Goal: Information Seeking & Learning: Compare options

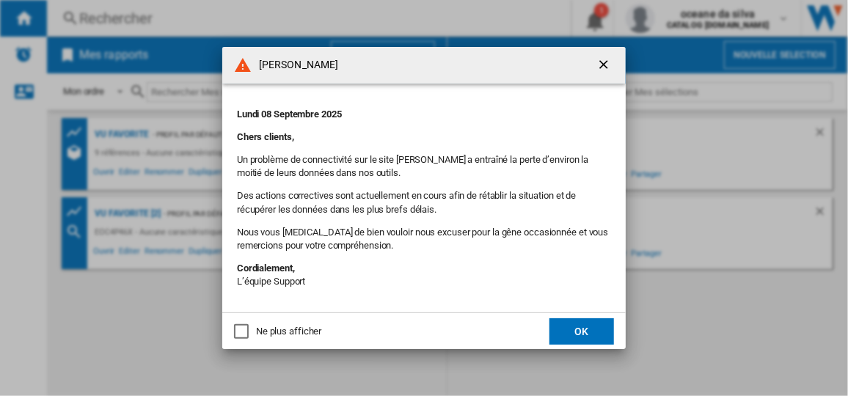
click at [597, 335] on button "OK" at bounding box center [582, 331] width 65 height 26
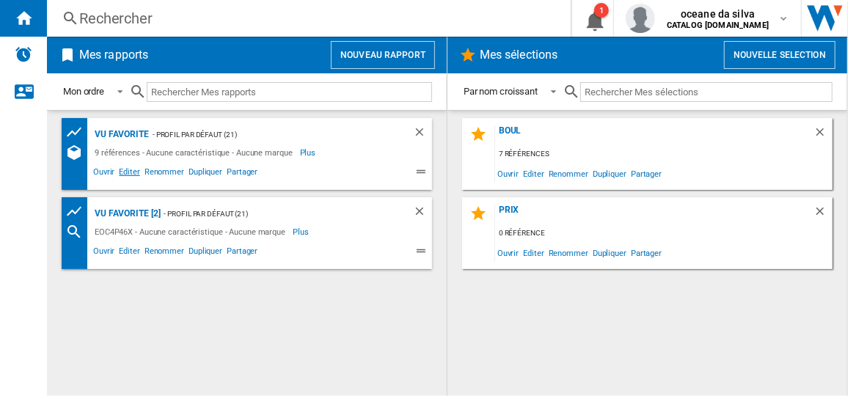
click at [125, 173] on span "Editer" at bounding box center [129, 174] width 25 height 18
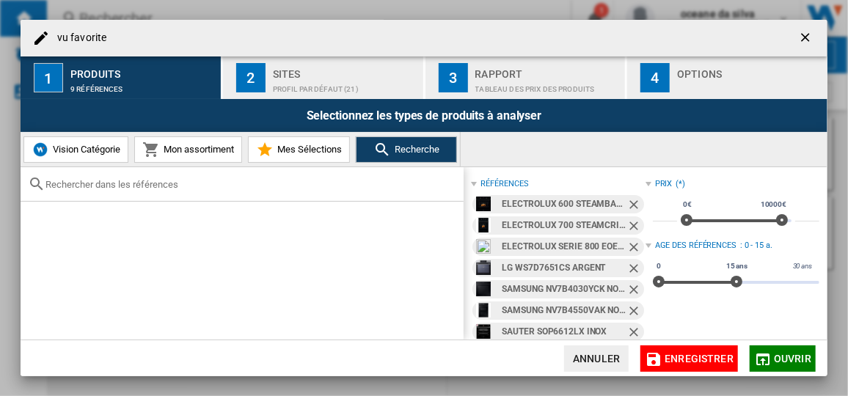
click at [630, 202] on ng-md-icon "Retirer" at bounding box center [636, 206] width 18 height 18
click at [630, 201] on ng-md-icon "Retirer" at bounding box center [636, 206] width 18 height 18
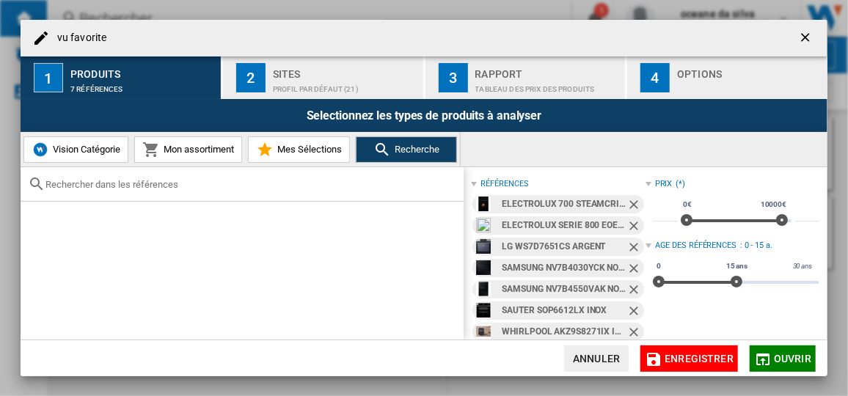
click at [630, 201] on ng-md-icon "Retirer" at bounding box center [636, 206] width 18 height 18
click at [630, 219] on ng-md-icon "Retirer" at bounding box center [636, 228] width 18 height 18
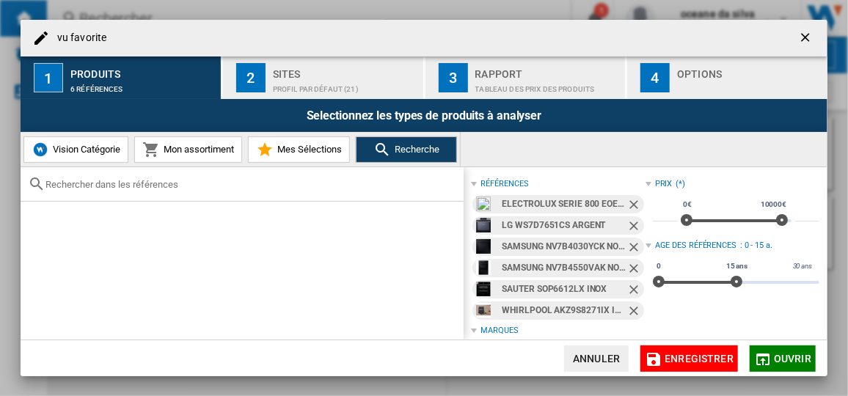
click at [630, 200] on ng-md-icon "Retirer" at bounding box center [636, 206] width 18 height 18
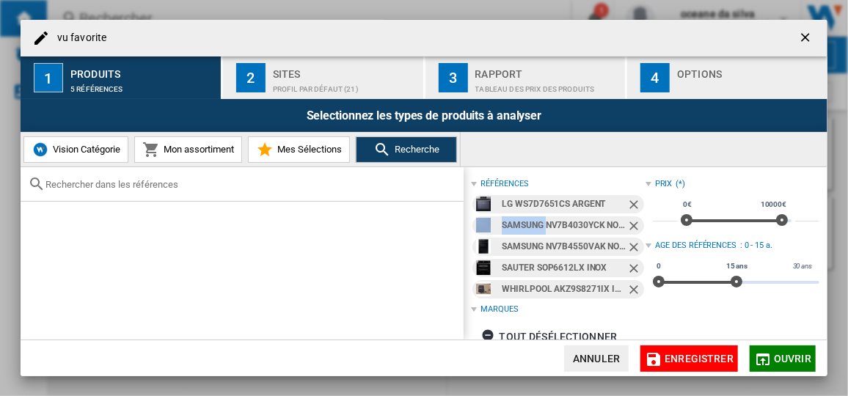
click at [630, 200] on ng-md-icon "Retirer" at bounding box center [636, 206] width 18 height 18
click at [630, 219] on ng-md-icon "Retirer" at bounding box center [636, 228] width 18 height 18
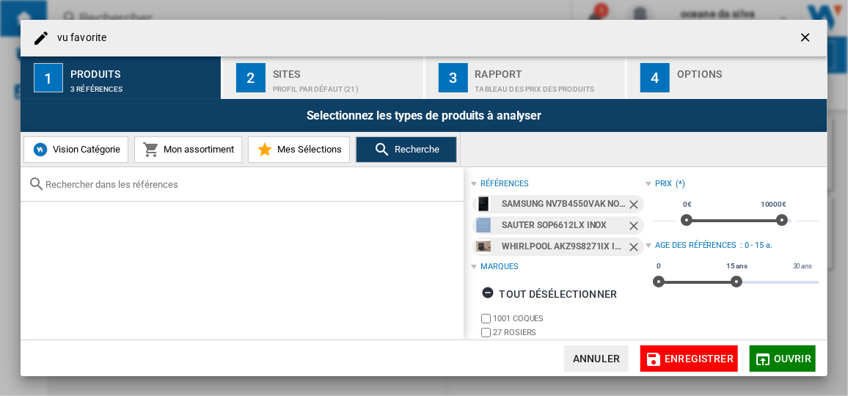
click at [630, 200] on ng-md-icon "Retirer" at bounding box center [636, 206] width 18 height 18
click at [630, 219] on ng-md-icon "Retirer" at bounding box center [636, 228] width 18 height 18
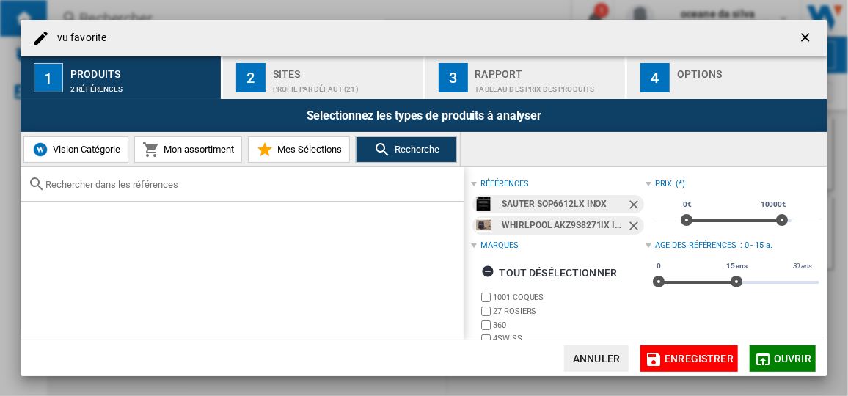
click at [630, 219] on ng-md-icon "Retirer" at bounding box center [636, 228] width 18 height 18
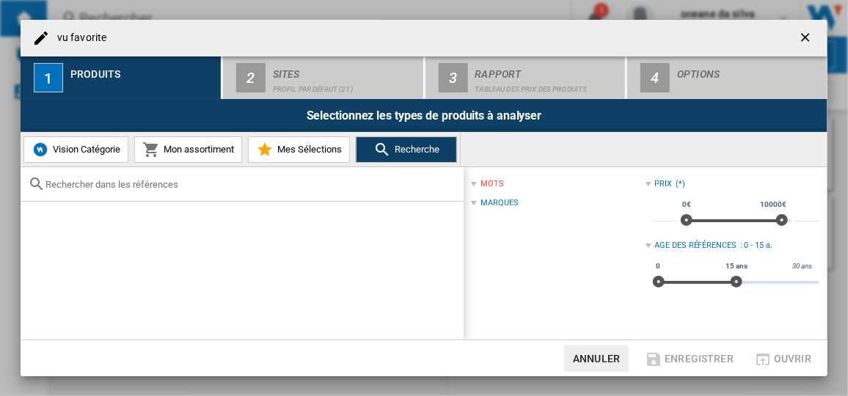
click at [186, 181] on input "text" at bounding box center [250, 184] width 411 height 11
paste input "BFP7554BB"
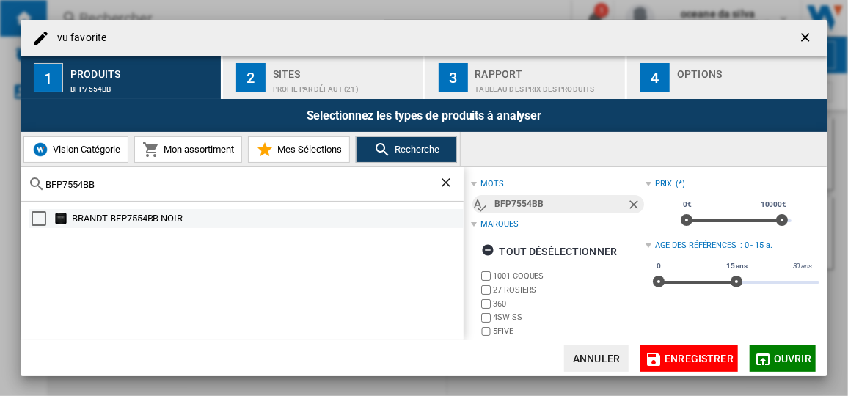
type input "BFP7554BB"
click at [233, 214] on div "BRANDT BFP7554BB NOIR" at bounding box center [267, 218] width 390 height 15
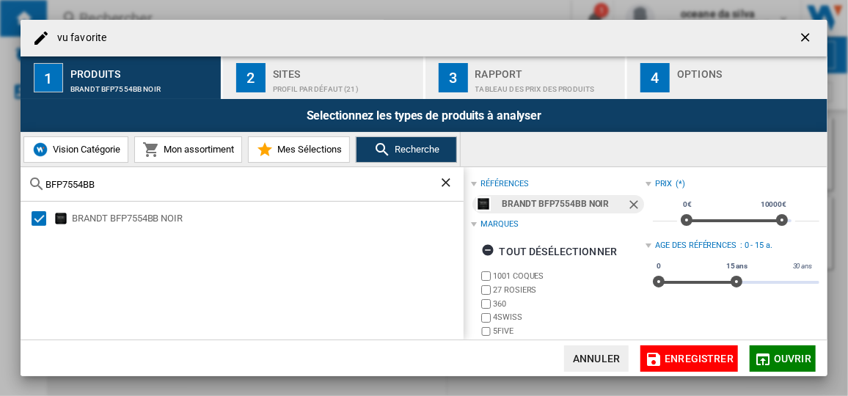
click at [774, 362] on button "Ouvrir" at bounding box center [783, 359] width 66 height 26
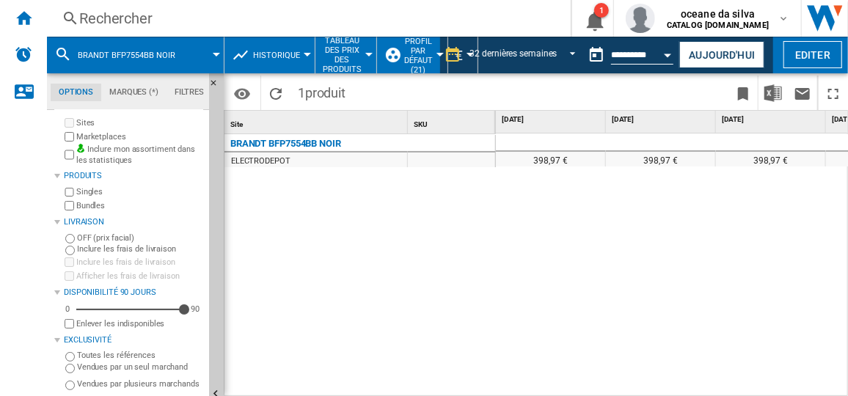
scroll to position [24, 0]
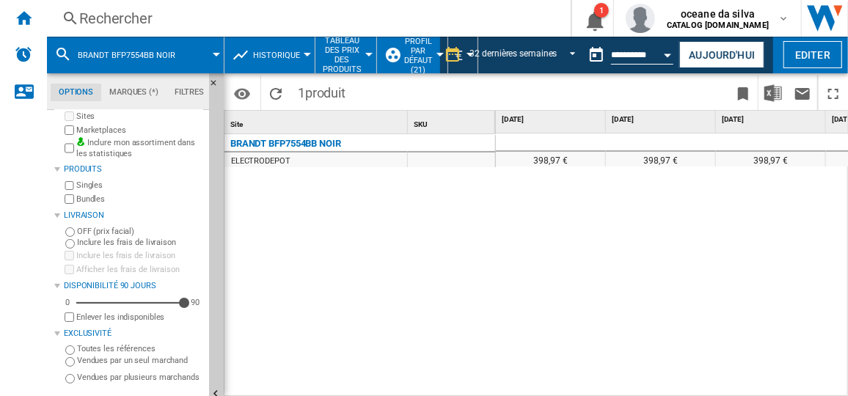
click at [124, 357] on label "Vendues par un seul marchand" at bounding box center [140, 360] width 126 height 11
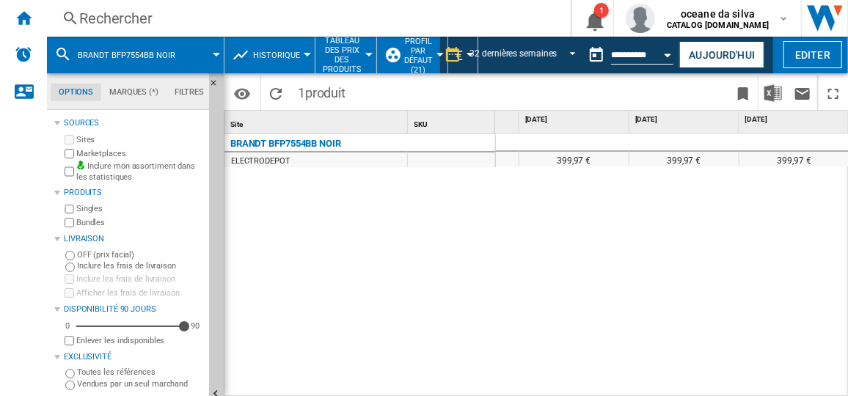
click at [140, 60] on button "BRANDT BFP7554BB NOIR" at bounding box center [134, 55] width 112 height 37
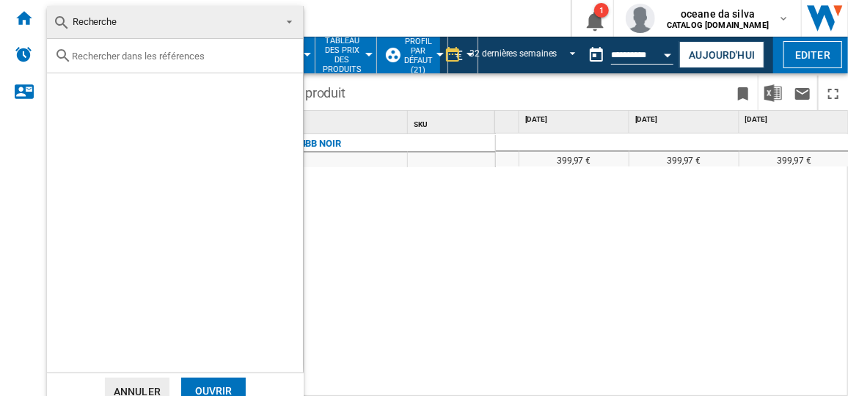
click at [189, 60] on input "text" at bounding box center [184, 56] width 224 height 11
paste input "SOP2412B"
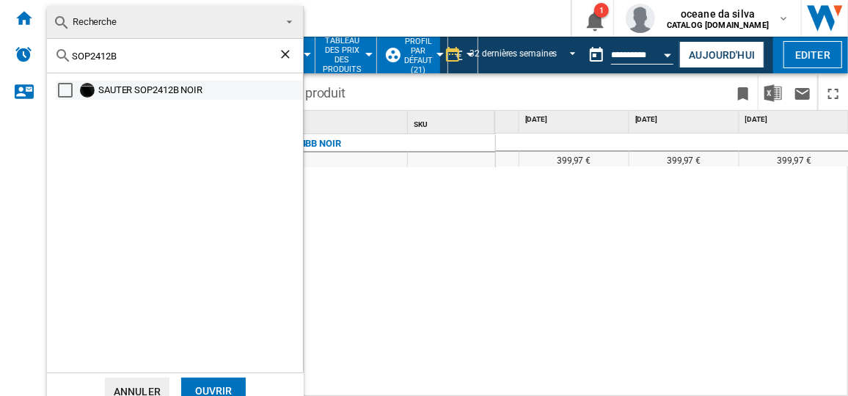
type input "SOP2412B"
click at [134, 90] on div "SAUTER SOP2412B NOIR" at bounding box center [199, 90] width 203 height 15
click at [227, 383] on div "Ouvrir" at bounding box center [213, 391] width 65 height 27
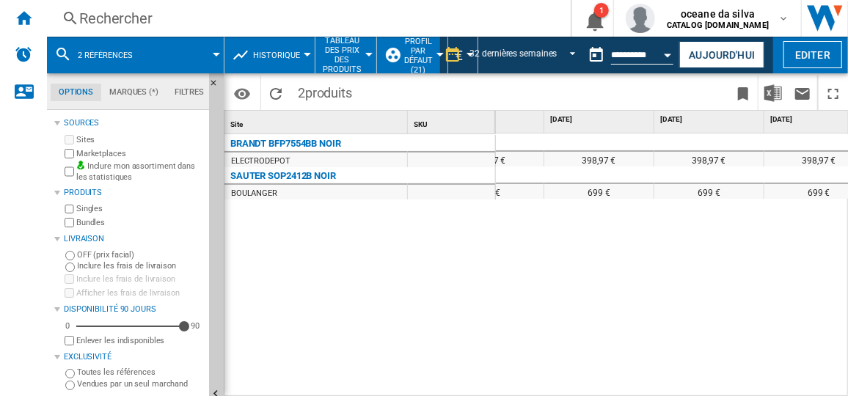
scroll to position [0, 351]
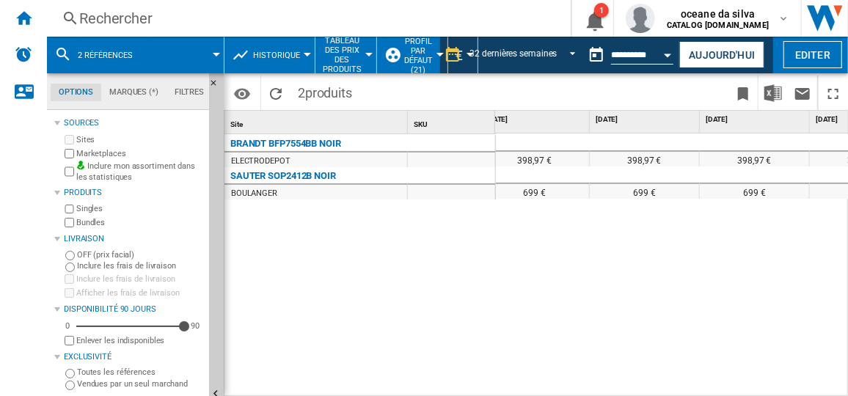
click at [131, 56] on span "2 références" at bounding box center [105, 56] width 55 height 10
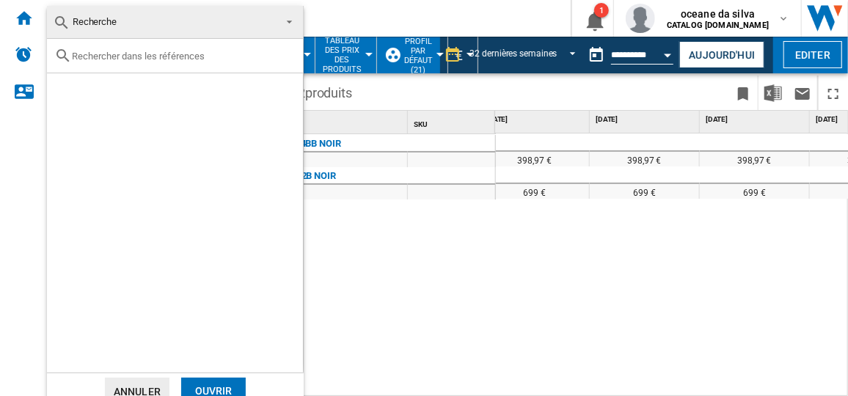
click at [142, 61] on input "text" at bounding box center [184, 56] width 224 height 11
paste input "EOD6P46X"
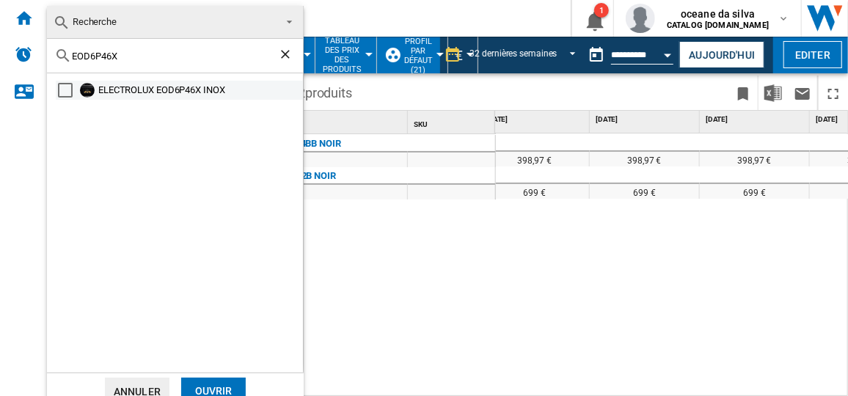
type input "EOD6P46X"
click at [170, 92] on div "ELECTROLUX EOD6P46X INOX" at bounding box center [199, 90] width 203 height 15
click at [219, 382] on div "Ouvrir" at bounding box center [213, 391] width 65 height 27
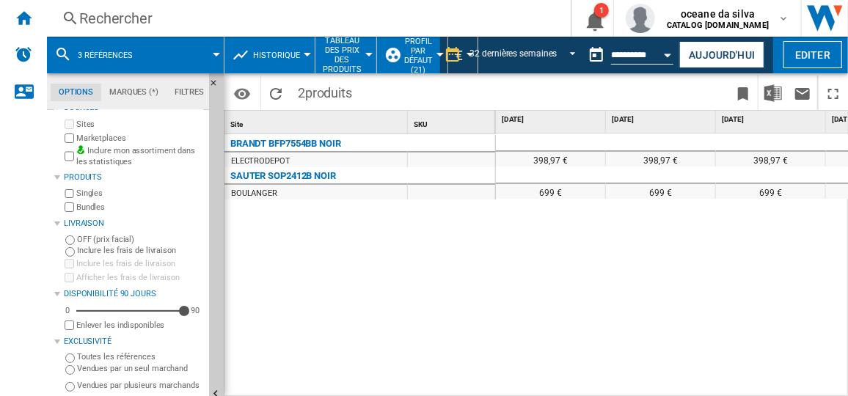
scroll to position [24, 0]
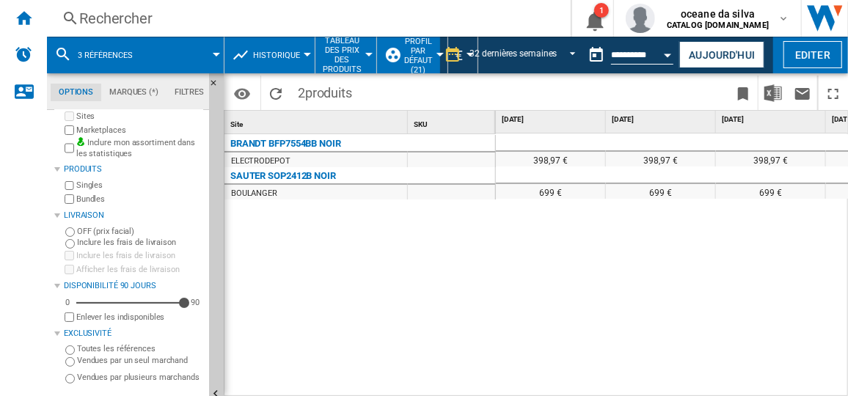
click at [107, 346] on label "Toutes les références" at bounding box center [140, 348] width 126 height 11
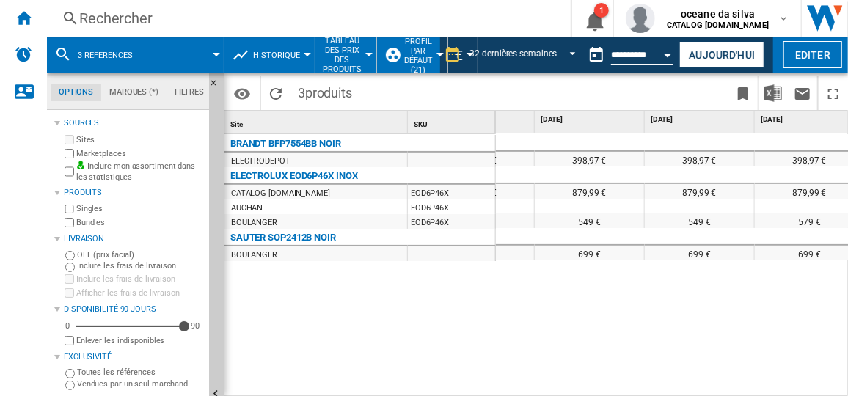
scroll to position [0, 530]
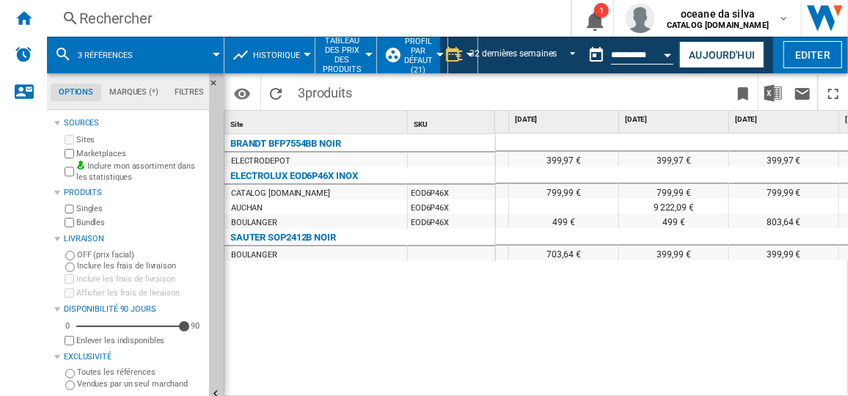
click at [143, 57] on button "3 références" at bounding box center [113, 55] width 70 height 37
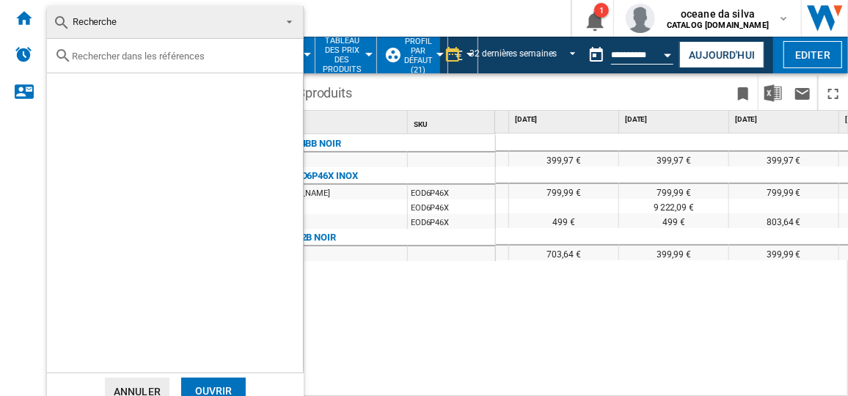
click at [187, 58] on input "text" at bounding box center [184, 56] width 224 height 11
paste input "EOF4P46H"
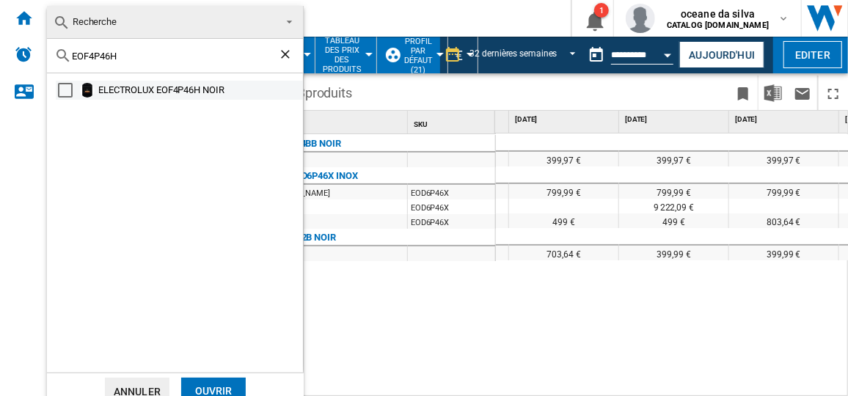
type input "EOF4P46H"
click at [135, 87] on div "ELECTROLUX EOF4P46H NOIR" at bounding box center [199, 90] width 203 height 15
click at [219, 379] on div "Ouvrir" at bounding box center [213, 391] width 65 height 27
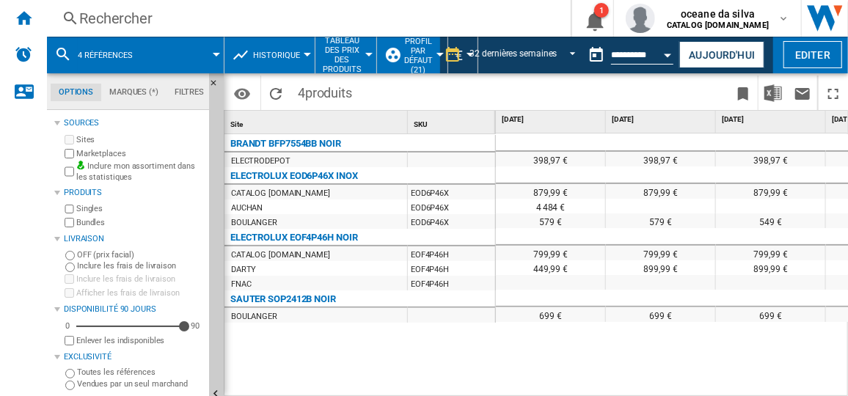
click at [106, 57] on span "4 références" at bounding box center [105, 56] width 55 height 10
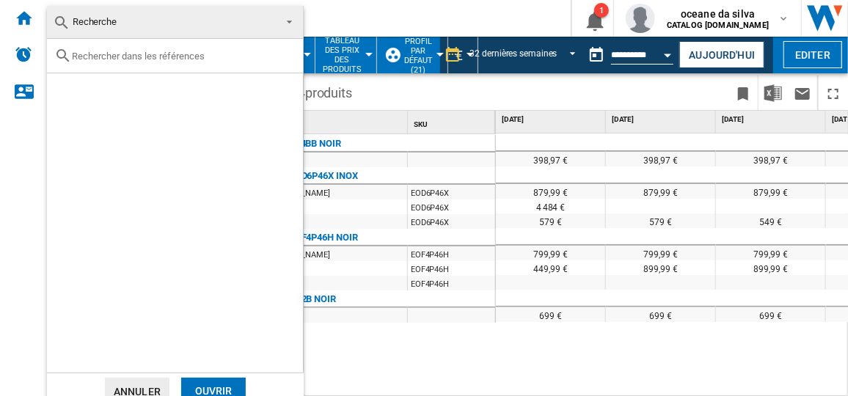
click at [182, 55] on input "text" at bounding box center [184, 56] width 224 height 11
paste input "SOP2434X"
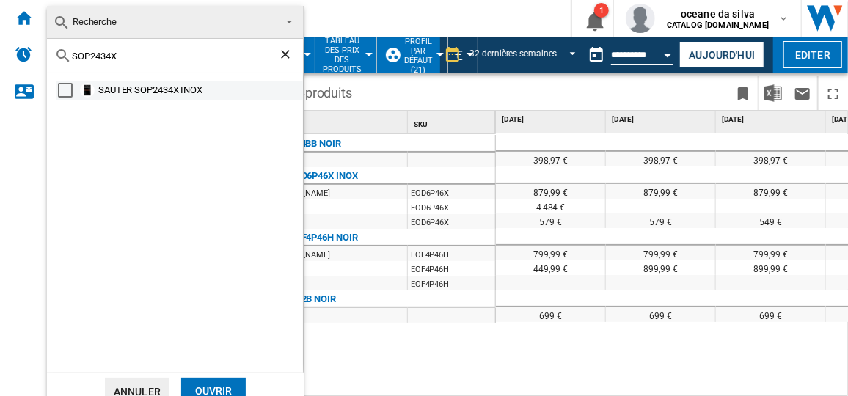
type input "SOP2434X"
click at [66, 84] on div "Select" at bounding box center [65, 90] width 15 height 15
click at [227, 382] on div "Ouvrir" at bounding box center [213, 391] width 65 height 27
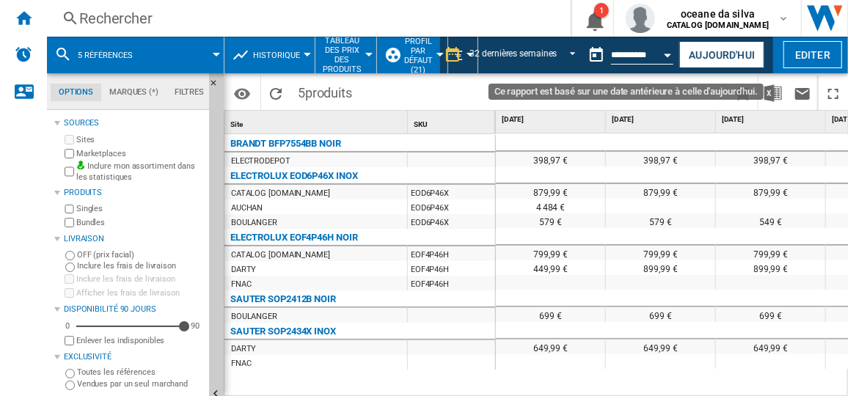
click at [661, 51] on button "Open calendar" at bounding box center [668, 53] width 26 height 26
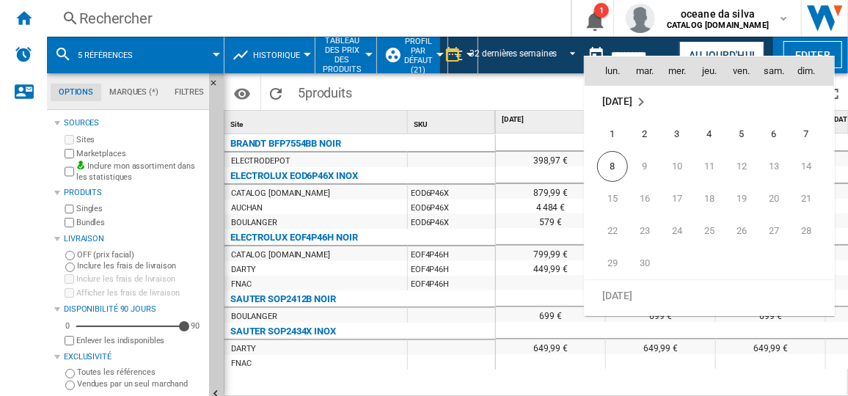
scroll to position [7001, 0]
click at [611, 156] on span "8" at bounding box center [612, 166] width 31 height 31
type input "**********"
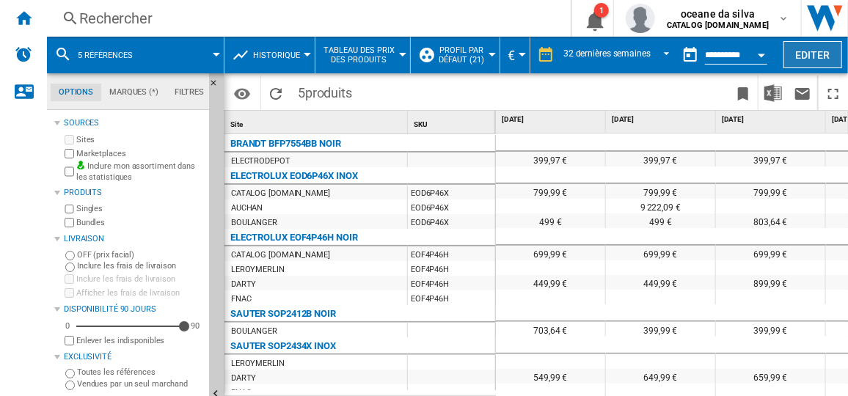
click at [811, 51] on button "Editer" at bounding box center [813, 54] width 59 height 27
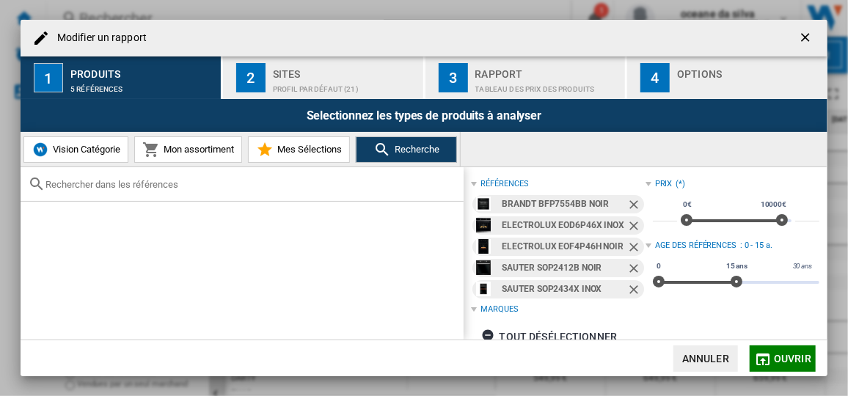
click at [634, 200] on ng-md-icon "Retirer" at bounding box center [636, 206] width 18 height 18
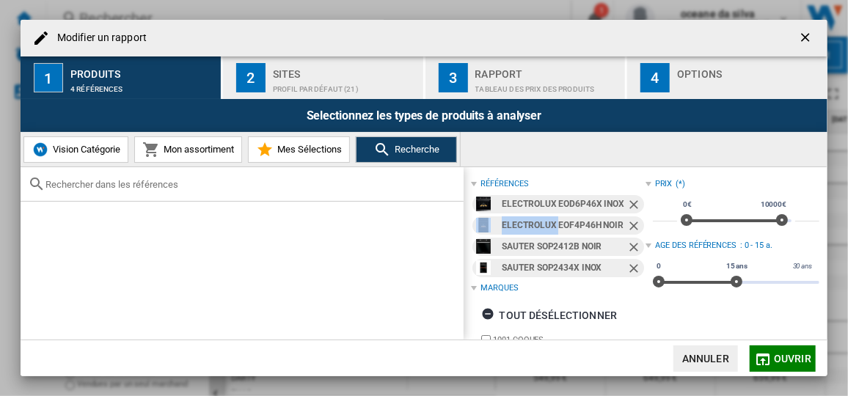
click at [634, 200] on ng-md-icon "Retirer" at bounding box center [636, 206] width 18 height 18
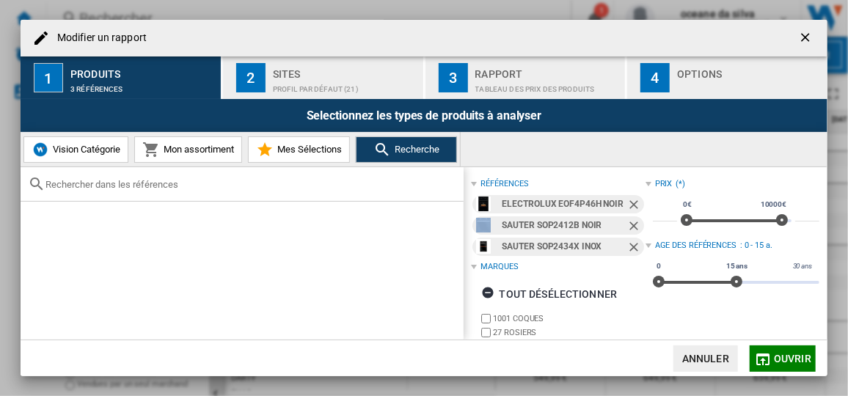
click at [634, 200] on ng-md-icon "Retirer" at bounding box center [636, 206] width 18 height 18
click at [634, 219] on ng-md-icon "Retirer" at bounding box center [636, 228] width 18 height 18
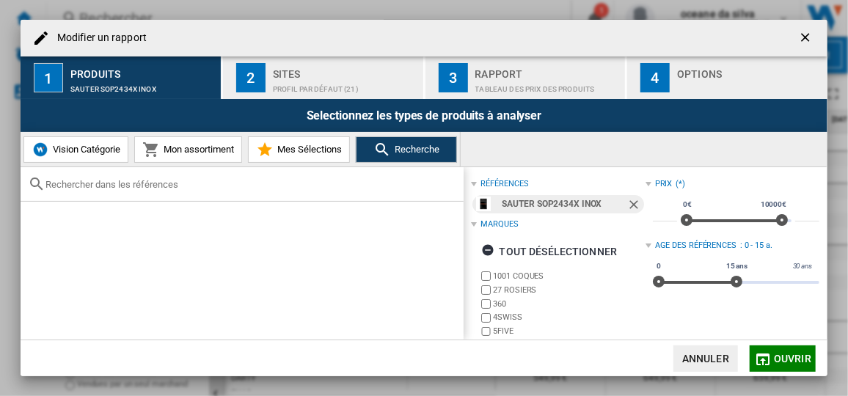
click at [634, 200] on ng-md-icon "Retirer" at bounding box center [636, 206] width 18 height 18
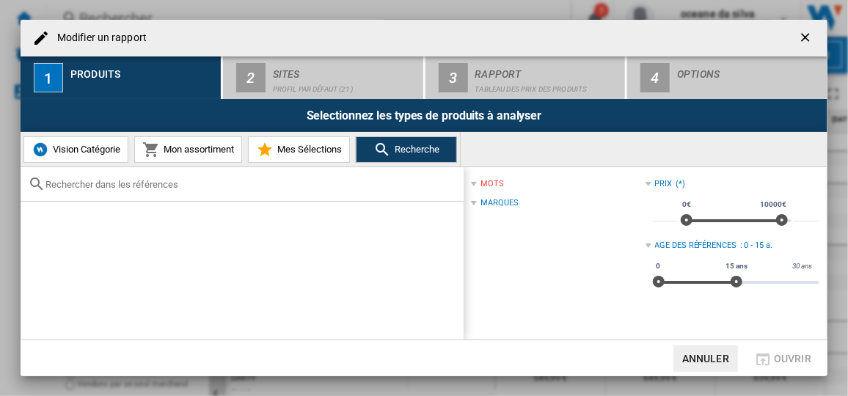
click at [634, 200] on span "Modifier un ..." at bounding box center [582, 203] width 127 height 12
click at [247, 181] on input "Modifier un ..." at bounding box center [250, 184] width 411 height 11
paste input "SOP2434X"
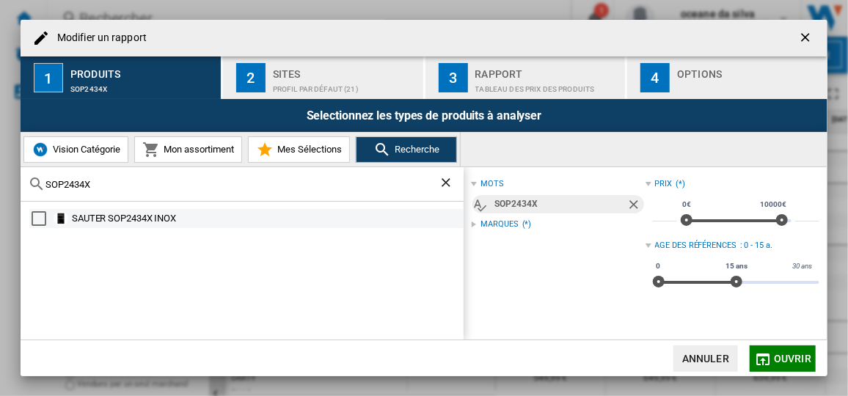
type input "SOP2434X"
click at [142, 221] on div "SAUTER SOP2434X INOX" at bounding box center [267, 218] width 390 height 15
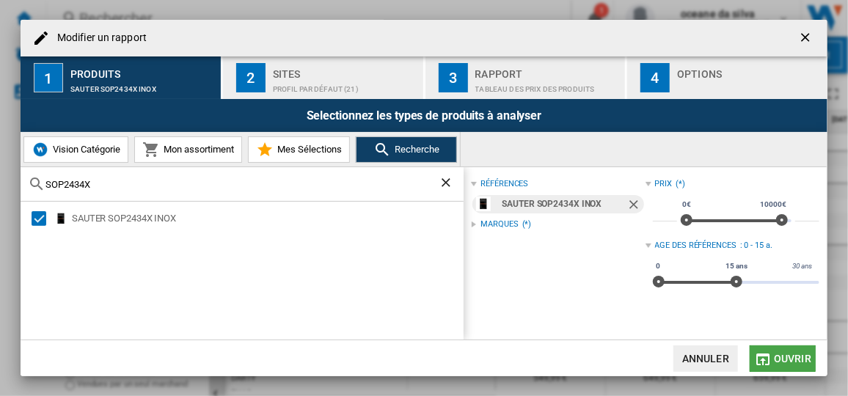
click at [798, 356] on span "Ouvrir" at bounding box center [792, 359] width 37 height 12
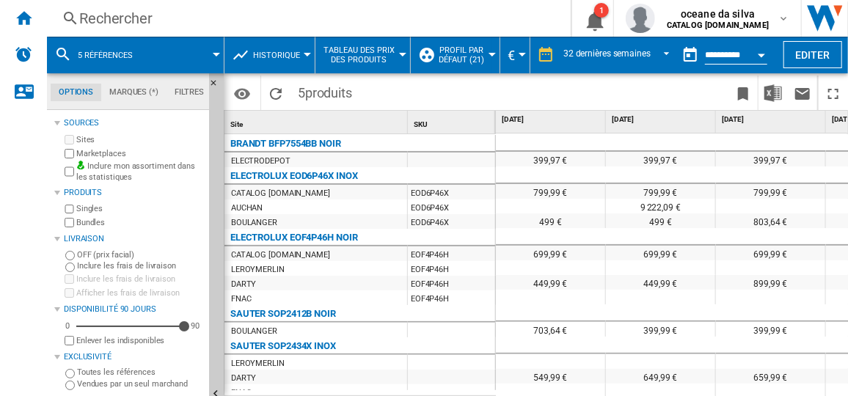
click at [798, 356] on div at bounding box center [770, 361] width 109 height 15
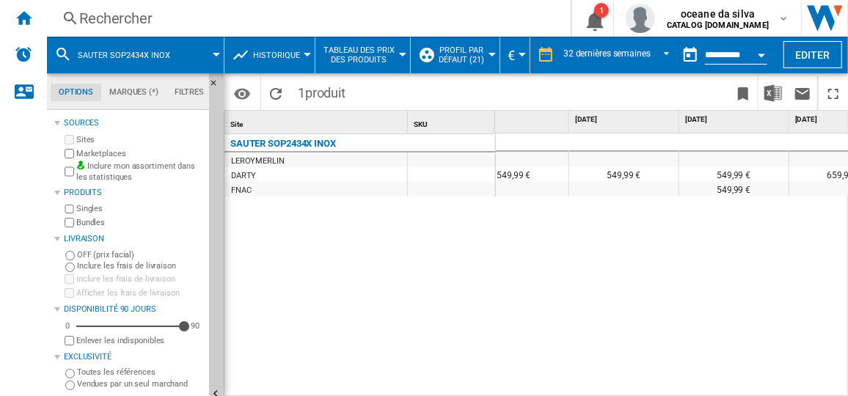
scroll to position [0, 965]
click at [164, 55] on span "SAUTER SOP2434X INOX" at bounding box center [124, 56] width 92 height 10
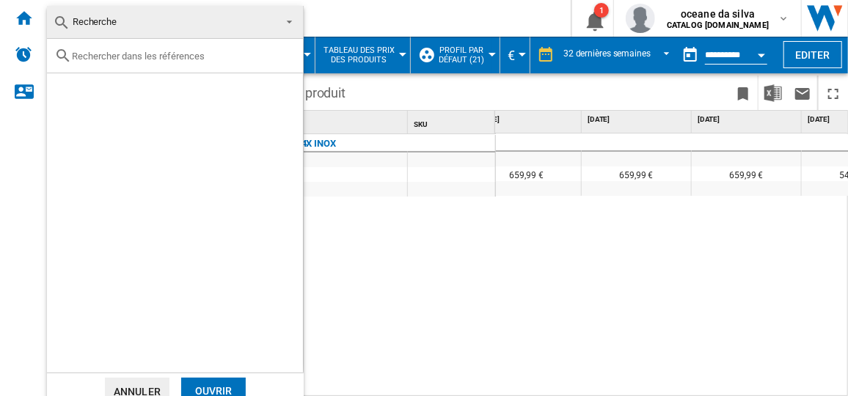
click at [183, 59] on input "text" at bounding box center [184, 56] width 224 height 11
paste input "COD6P66X0"
type input "COD6P66X0"
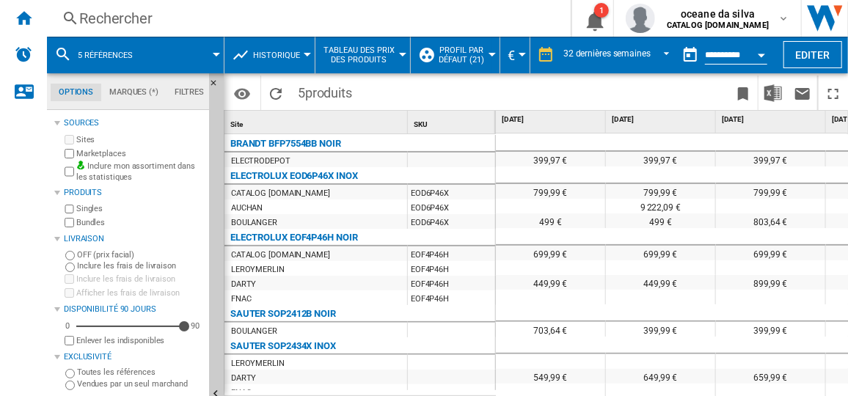
click at [149, 51] on div "5 références" at bounding box center [135, 55] width 162 height 37
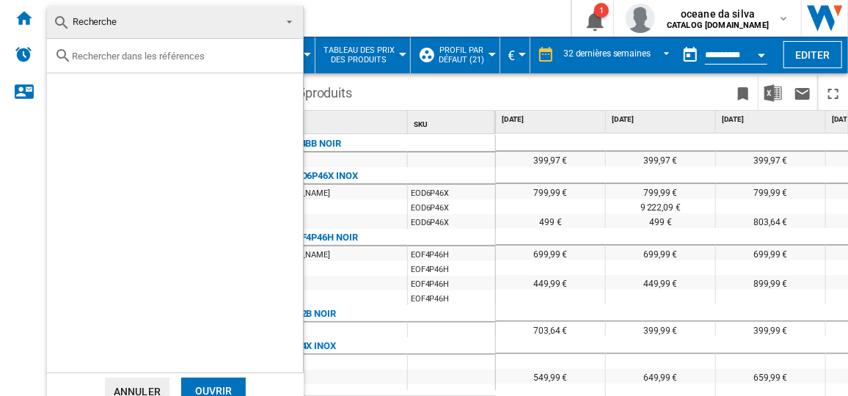
click at [139, 54] on input "text" at bounding box center [184, 56] width 224 height 11
paste input "COD6P66X0"
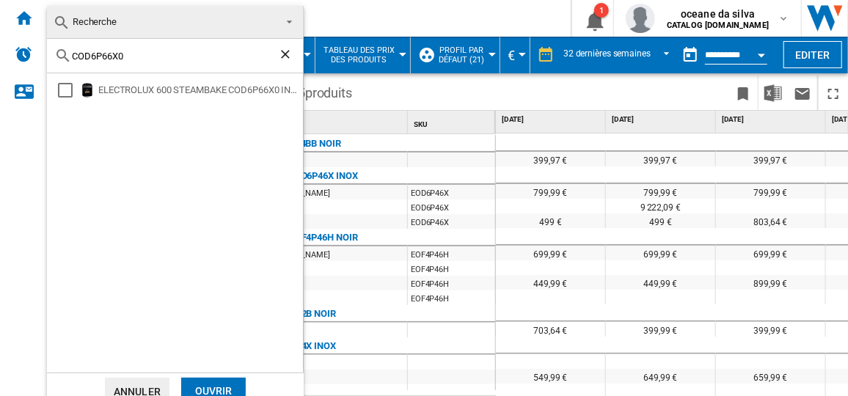
type input "COD6P66X0"
drag, startPoint x: 216, startPoint y: 78, endPoint x: 216, endPoint y: 91, distance: 13.2
click at [216, 91] on div "ELECTROLUX 600 STEAMBAKE COD6P66X0 INOX" at bounding box center [175, 222] width 256 height 299
click at [216, 91] on div "ELECTROLUX 600 STEAMBAKE COD6P66X0 INOX" at bounding box center [199, 90] width 203 height 15
click at [231, 389] on div "Ouvrir" at bounding box center [213, 391] width 65 height 27
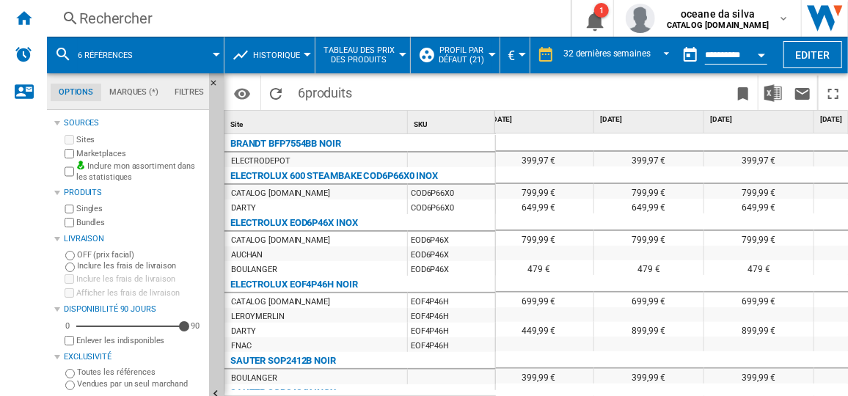
click at [132, 55] on span "6 références" at bounding box center [105, 56] width 55 height 10
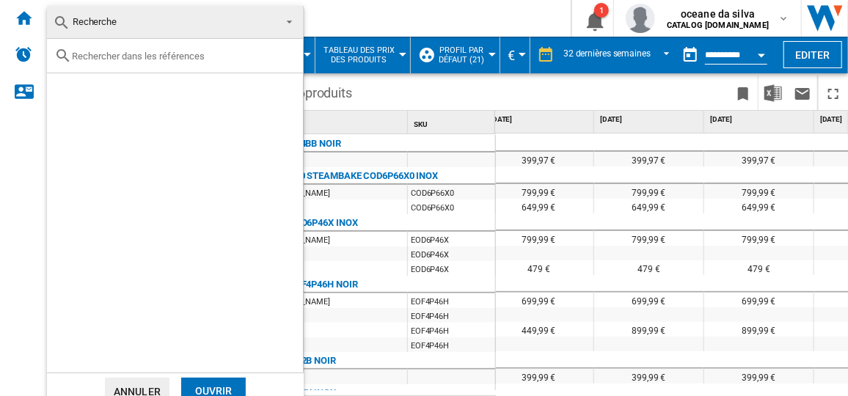
click at [128, 55] on input "text" at bounding box center [184, 56] width 224 height 11
paste input "SOP6612LX"
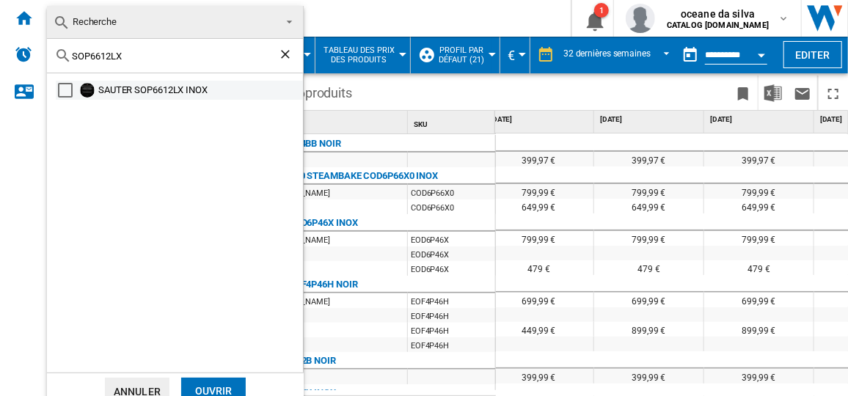
type input "SOP6612LX"
click at [143, 87] on div "SAUTER SOP6612LX INOX" at bounding box center [199, 90] width 203 height 15
click at [233, 384] on div "Ouvrir" at bounding box center [213, 391] width 65 height 27
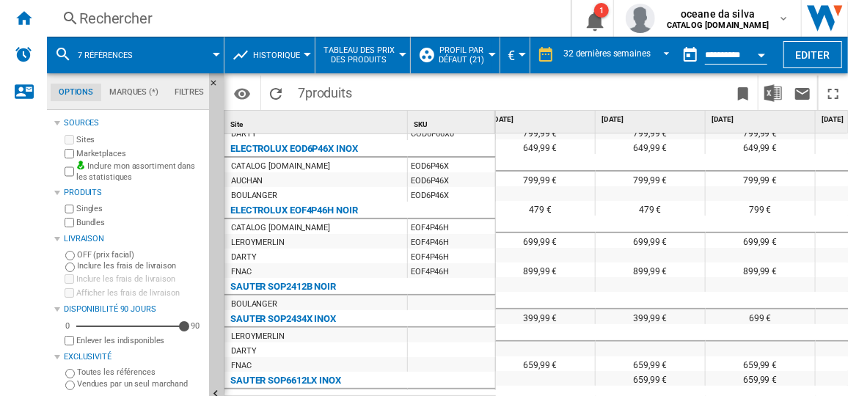
scroll to position [59, 0]
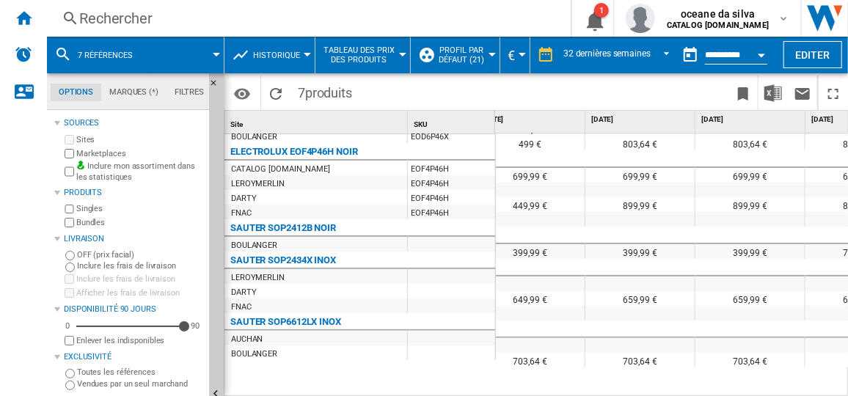
click at [142, 55] on button "7 références" at bounding box center [113, 55] width 70 height 37
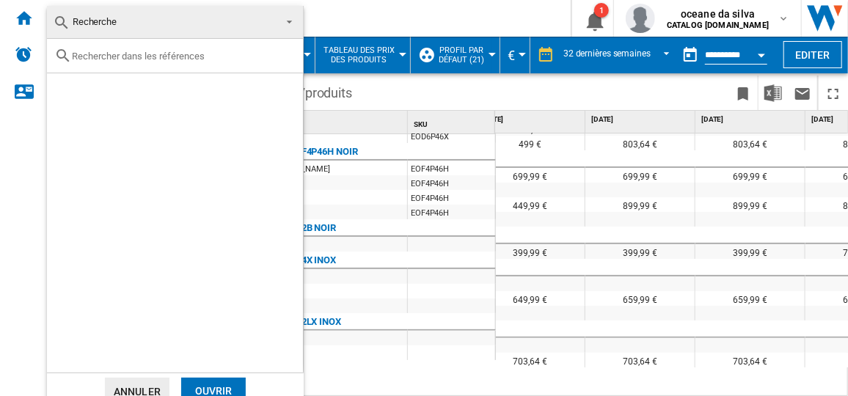
click at [822, 56] on md-backdrop at bounding box center [424, 198] width 848 height 396
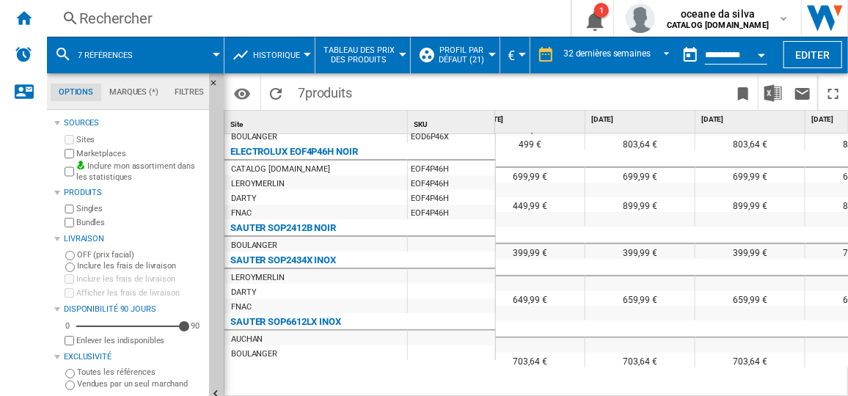
click at [822, 56] on button "Editer" at bounding box center [813, 54] width 59 height 27
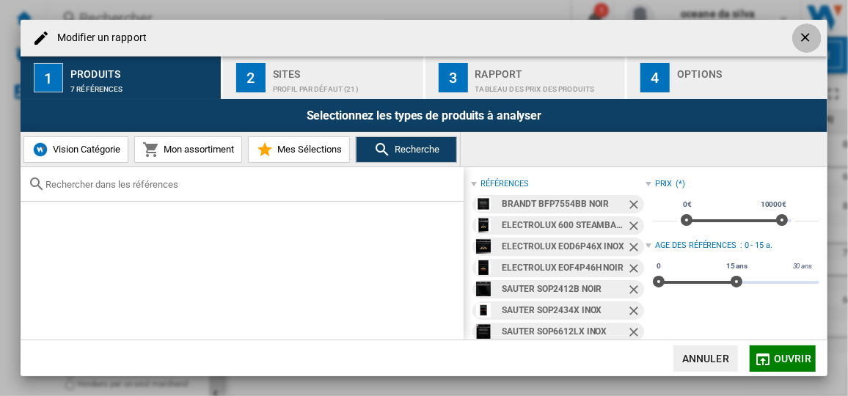
click at [806, 32] on ng-md-icon "getI18NText('BUTTONS.CLOSE_DIALOG')" at bounding box center [807, 39] width 18 height 18
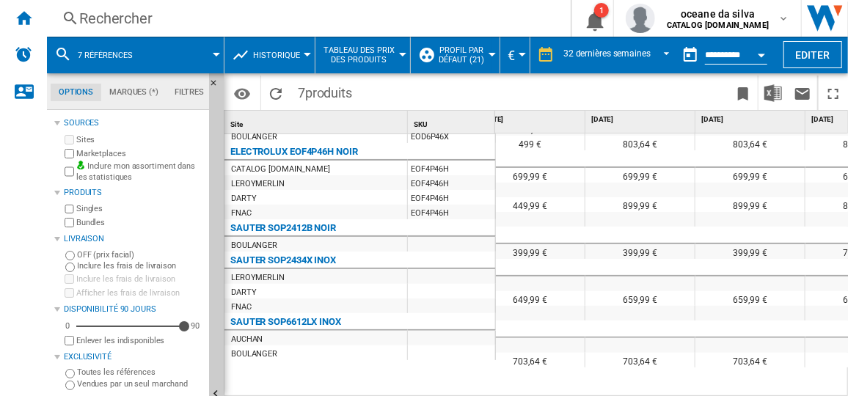
click at [277, 19] on div "Rechercher" at bounding box center [305, 18] width 453 height 21
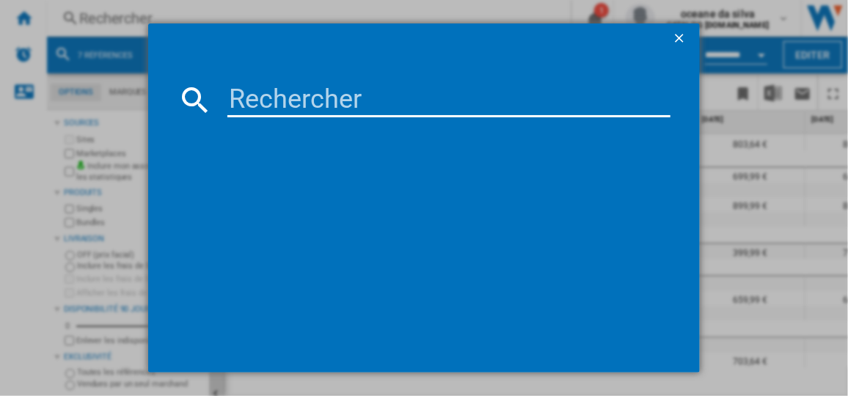
click at [276, 95] on input at bounding box center [448, 99] width 442 height 35
paste input "SOP2434X"
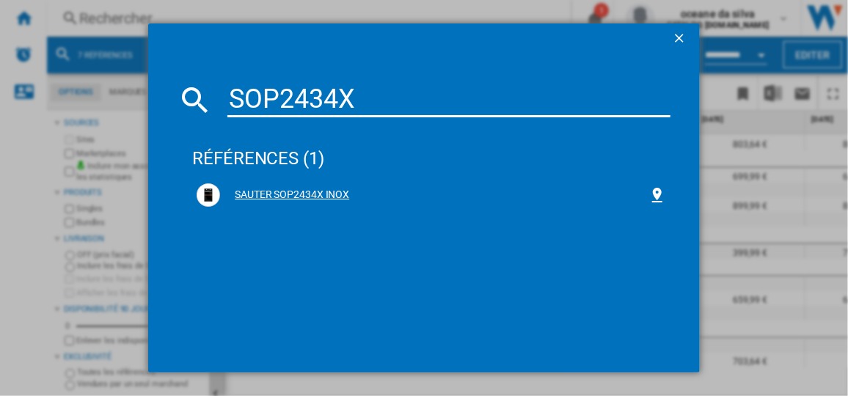
type input "SOP2434X"
click at [299, 192] on div "SAUTER SOP2434X INOX" at bounding box center [434, 195] width 428 height 15
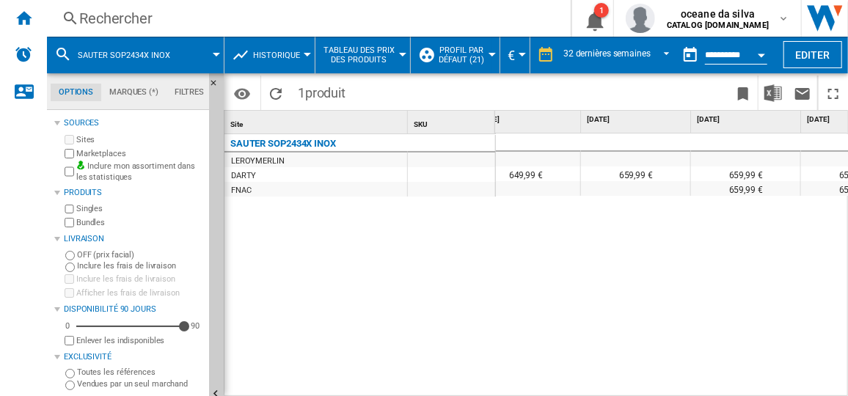
scroll to position [0, 1506]
